Goal: Transaction & Acquisition: Purchase product/service

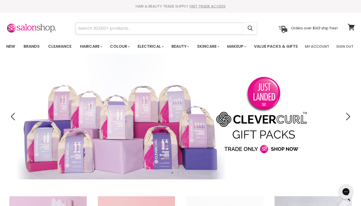
click at [90, 31] on input "Search" at bounding box center [160, 29] width 168 height 12
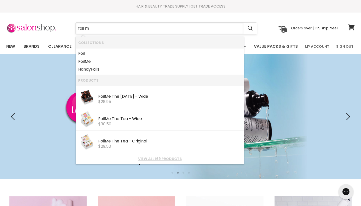
type input "foil me"
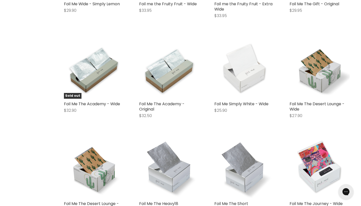
scroll to position [278, 0]
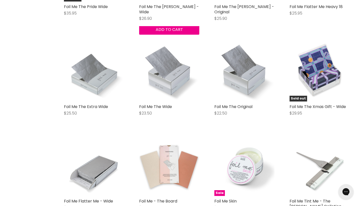
scroll to position [1070, 0]
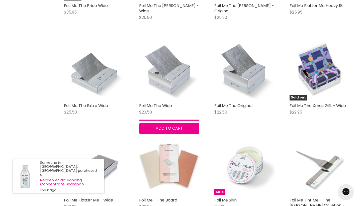
click at [158, 121] on button "Quick shop" at bounding box center [169, 116] width 60 height 10
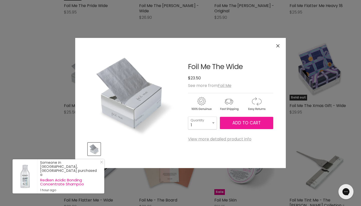
click at [257, 123] on span "Add to cart" at bounding box center [246, 123] width 28 height 6
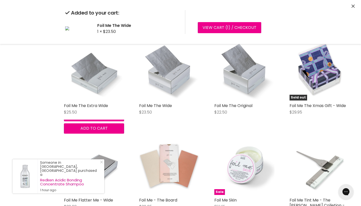
click at [83, 121] on button "Quick shop" at bounding box center [94, 116] width 60 height 10
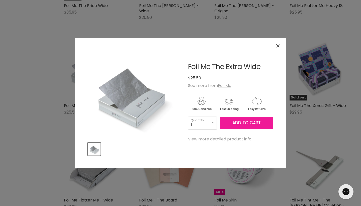
click at [238, 125] on span "Add to cart" at bounding box center [246, 123] width 28 height 6
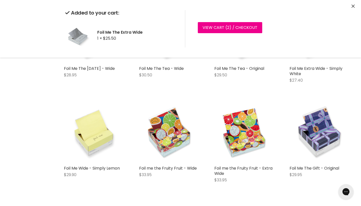
scroll to position [56, 0]
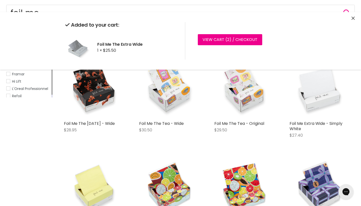
click at [352, 18] on icon "Close" at bounding box center [352, 18] width 3 height 3
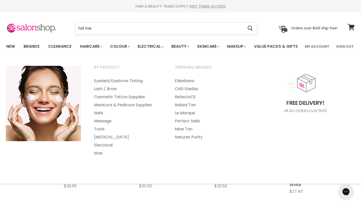
scroll to position [0, 0]
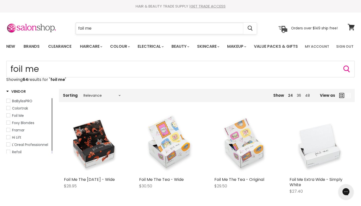
click at [167, 31] on input "foil me" at bounding box center [160, 29] width 168 height 12
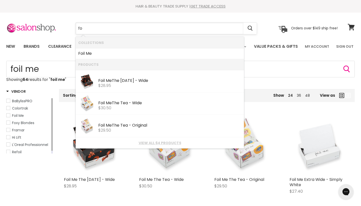
type input "f"
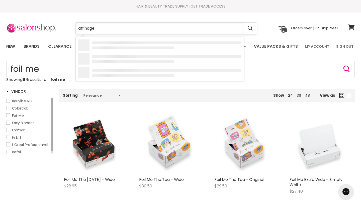
type input "affinage"
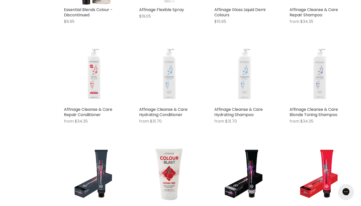
type input "affinage"
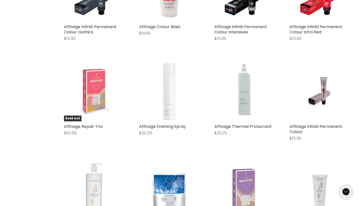
scroll to position [363, 0]
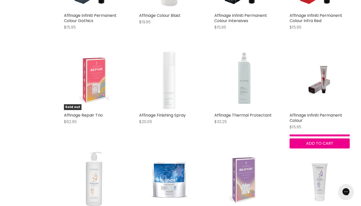
click at [301, 136] on button "Quick shop" at bounding box center [319, 131] width 60 height 10
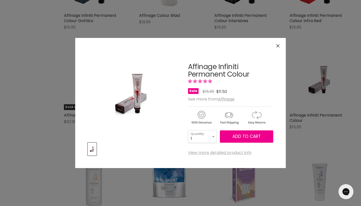
click at [217, 153] on link "View more detailed product info" at bounding box center [219, 152] width 63 height 5
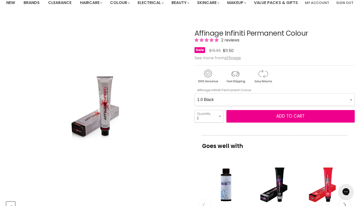
click at [263, 106] on div "1.0 Black 2.0 Very Dark Brown 3.0 Dark Brown 3.66 Dark Burgundy Brown 4.0 Mediu…" at bounding box center [274, 99] width 160 height 14
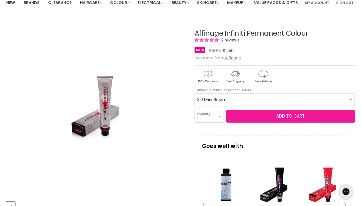
click at [240, 122] on button "Add to cart" at bounding box center [290, 116] width 128 height 13
click at [287, 119] on span "Add to cart" at bounding box center [290, 116] width 28 height 6
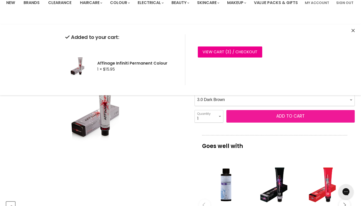
click at [259, 122] on button "Add to cart" at bounding box center [290, 116] width 128 height 13
click at [247, 122] on button "Add to cart" at bounding box center [290, 116] width 128 height 13
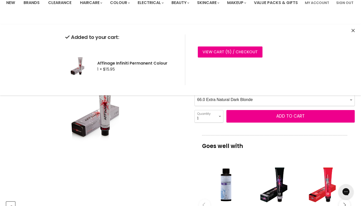
select Colour-0-0 "77.0 Extra Natural Medium Blonde"
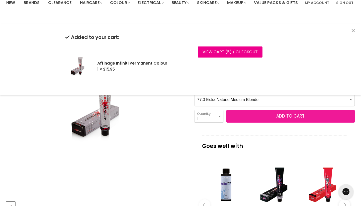
click at [241, 122] on button "Add to cart" at bounding box center [290, 116] width 128 height 13
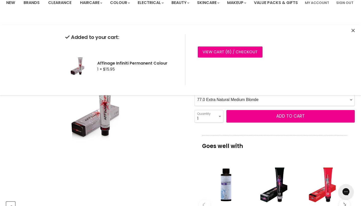
click at [352, 31] on icon "Close" at bounding box center [352, 30] width 3 height 3
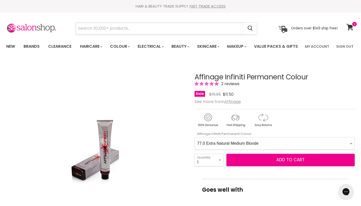
drag, startPoint x: 336, startPoint y: 39, endPoint x: 218, endPoint y: 28, distance: 118.3
click at [218, 28] on input "Search" at bounding box center [160, 29] width 168 height 12
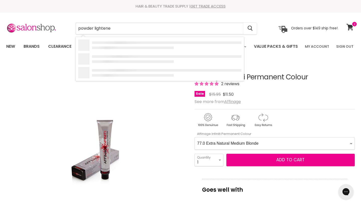
type input "powder lightener"
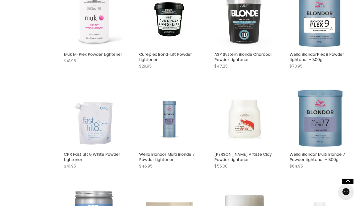
scroll to position [230, 0]
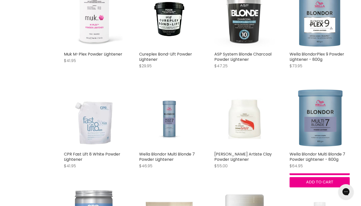
click at [303, 175] on button "Quick shop" at bounding box center [319, 170] width 60 height 10
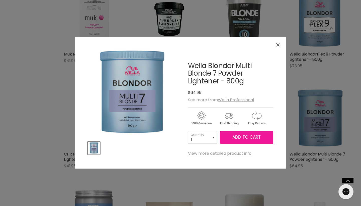
click at [246, 136] on span "Add to cart" at bounding box center [246, 137] width 28 height 6
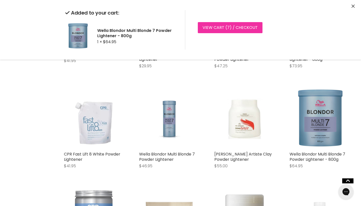
click at [227, 27] on span "7" at bounding box center [228, 28] width 3 height 6
